Goal: Task Accomplishment & Management: Use online tool/utility

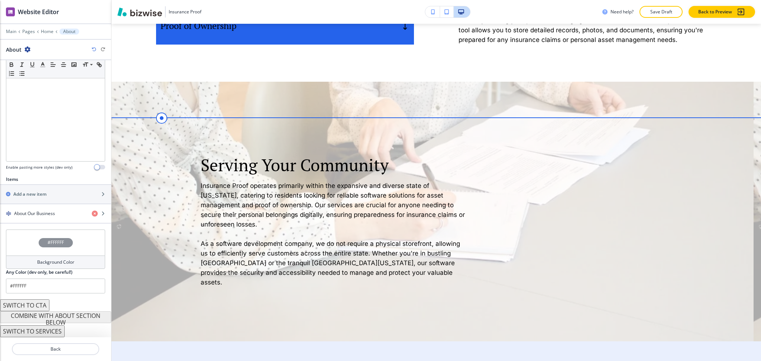
scroll to position [678, 0]
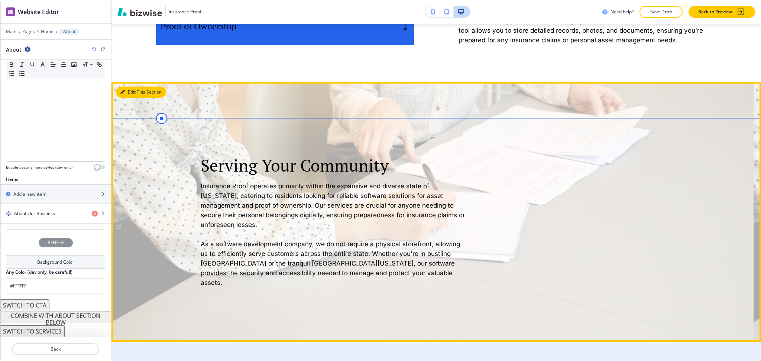
click at [128, 90] on button "Edit This Section" at bounding box center [141, 92] width 50 height 11
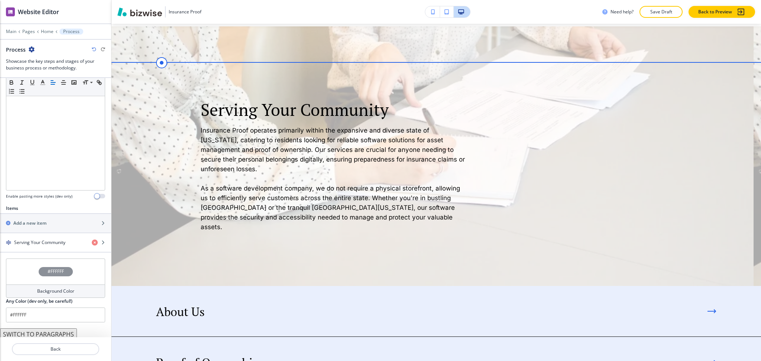
scroll to position [141, 0]
click at [37, 290] on h4 "Background Color" at bounding box center [55, 288] width 37 height 7
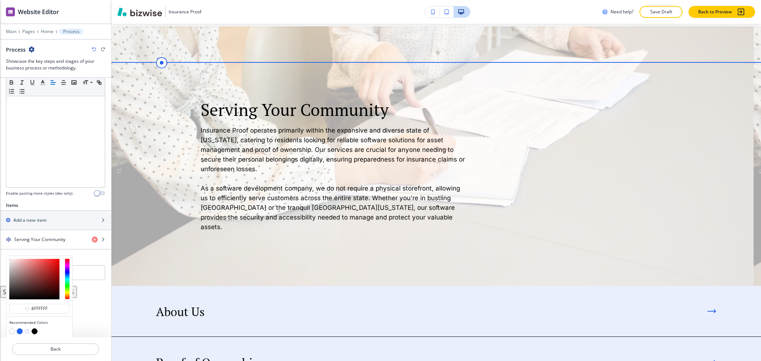
click at [33, 331] on button "button" at bounding box center [35, 331] width 6 height 6
type input "#000000"
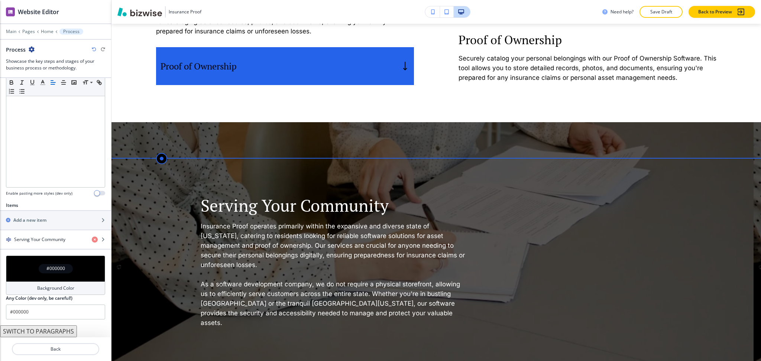
scroll to position [644, 0]
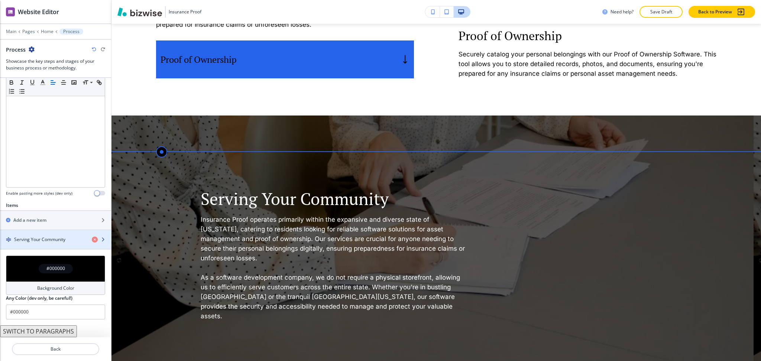
click at [49, 239] on h4 "Serving Your Community" at bounding box center [39, 239] width 51 height 7
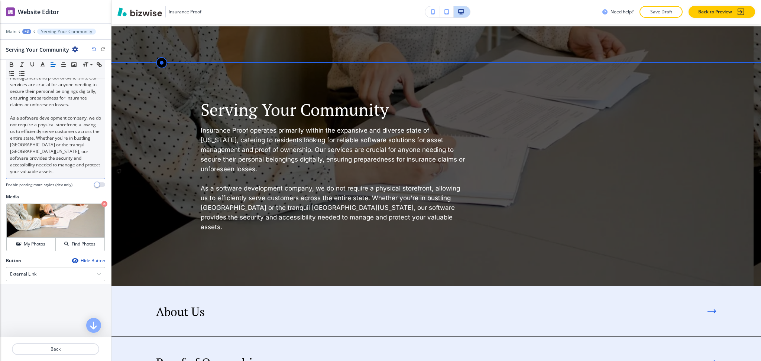
scroll to position [190, 0]
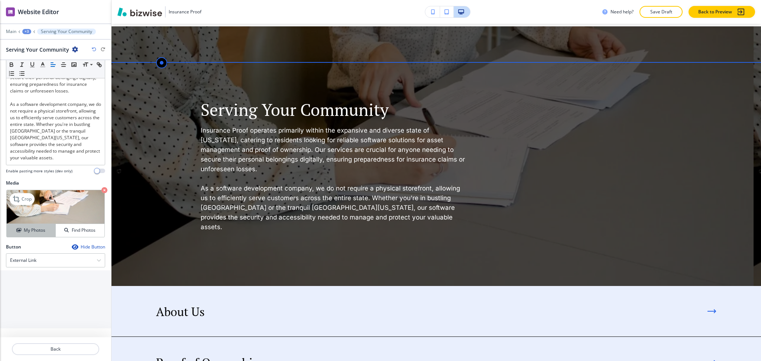
click at [40, 229] on h4 "My Photos" at bounding box center [35, 230] width 22 height 7
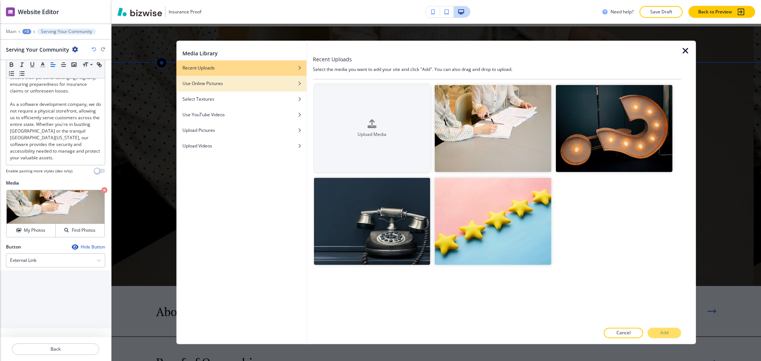
click at [276, 87] on div "button" at bounding box center [241, 89] width 130 height 4
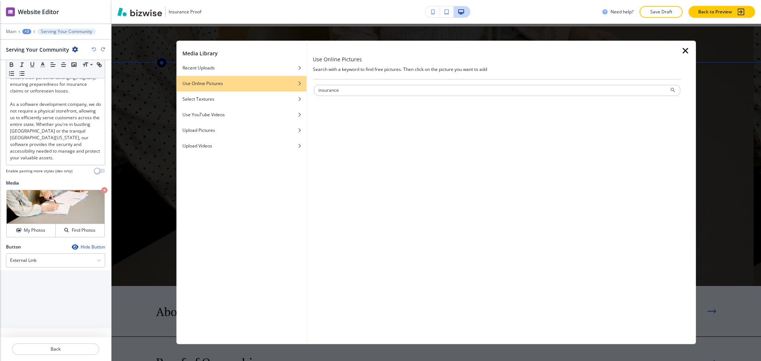
type input "insurance"
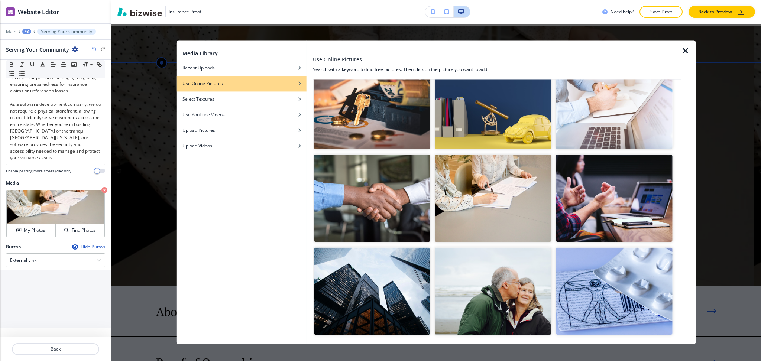
scroll to position [690, 0]
click at [684, 49] on icon "button" at bounding box center [685, 50] width 9 height 9
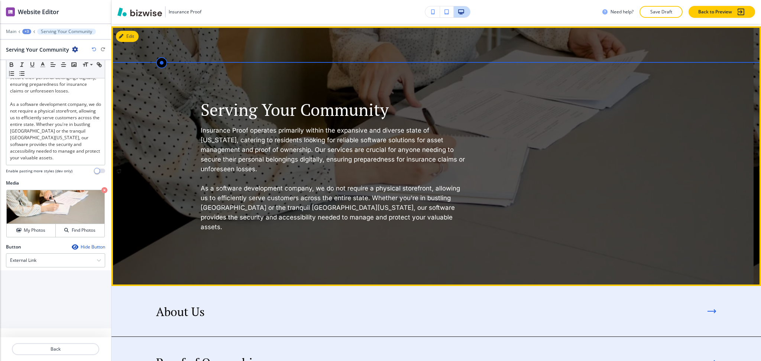
scroll to position [734, 0]
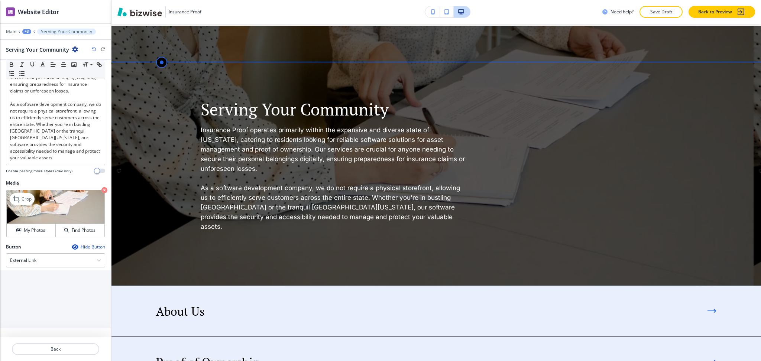
click at [101, 191] on icon "button" at bounding box center [104, 190] width 6 height 6
